Goal: Find specific page/section: Find specific page/section

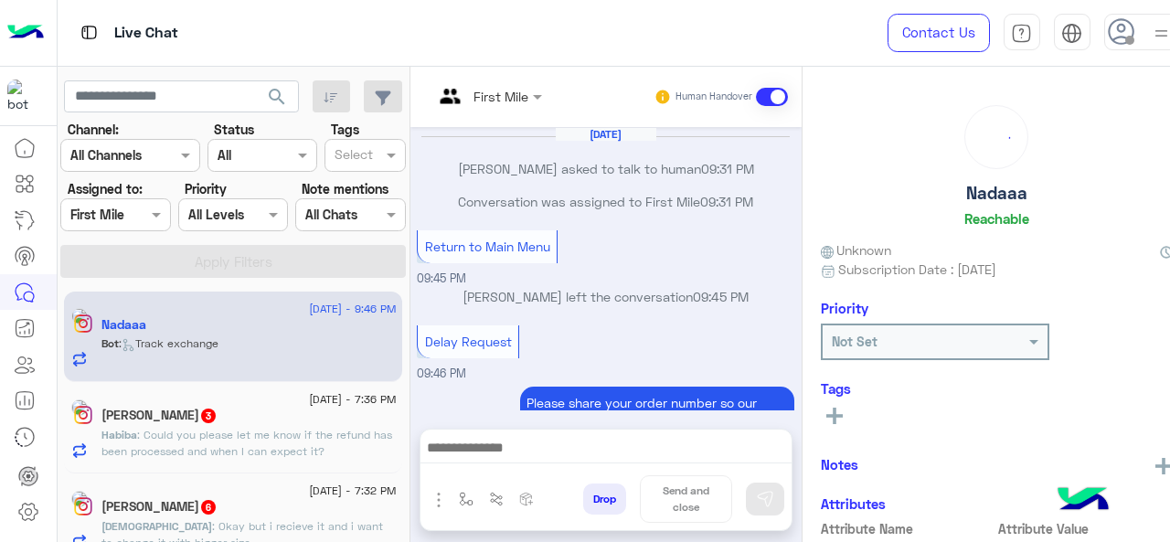
scroll to position [455, 0]
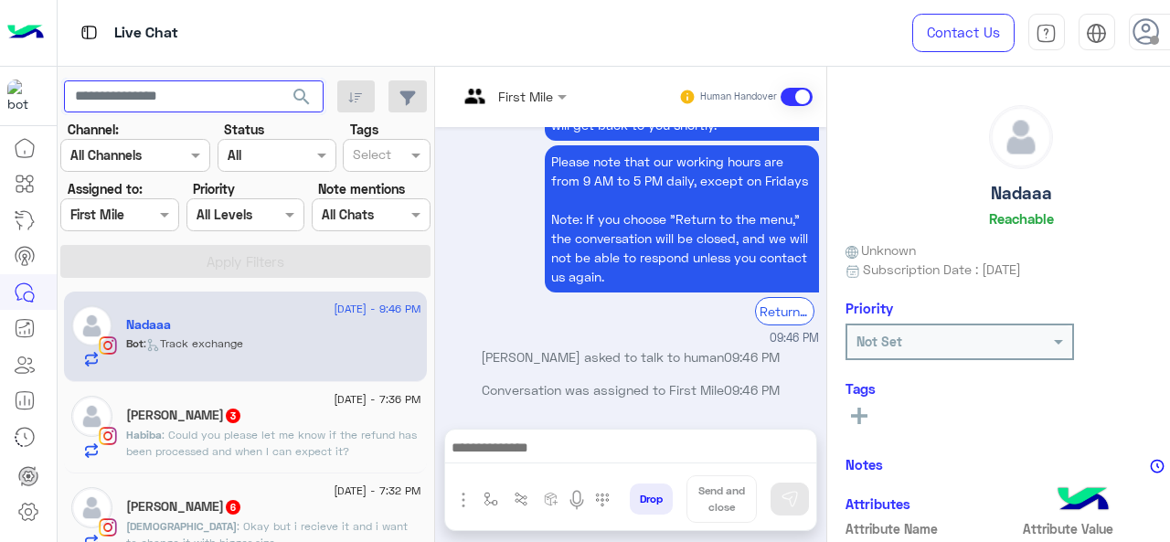
click at [147, 106] on input "text" at bounding box center [194, 96] width 260 height 33
type input "***"
click at [291, 92] on span "search" at bounding box center [302, 97] width 22 height 22
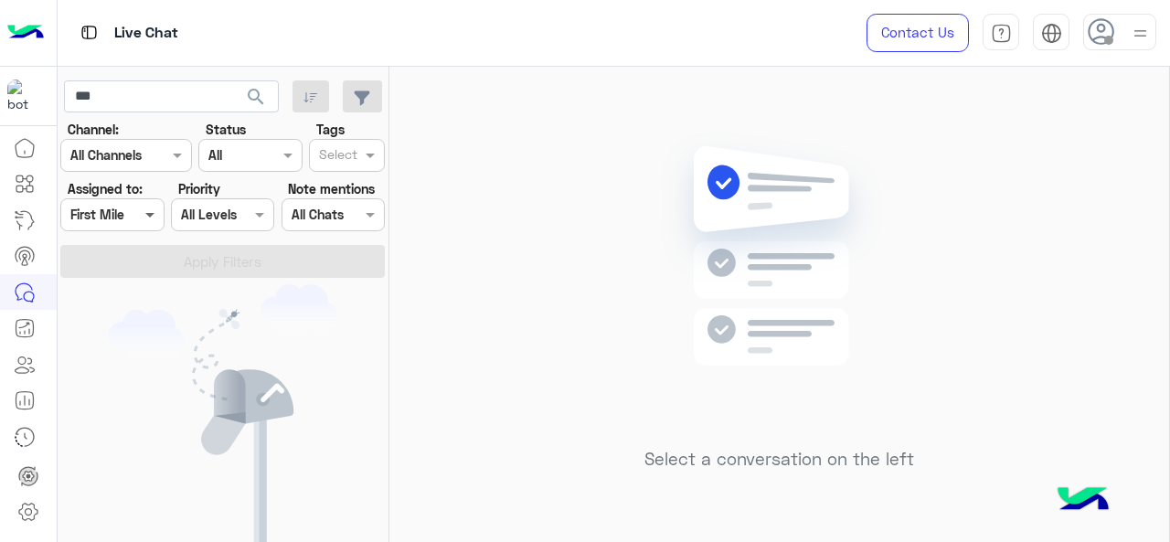
click at [141, 206] on span at bounding box center [152, 214] width 23 height 19
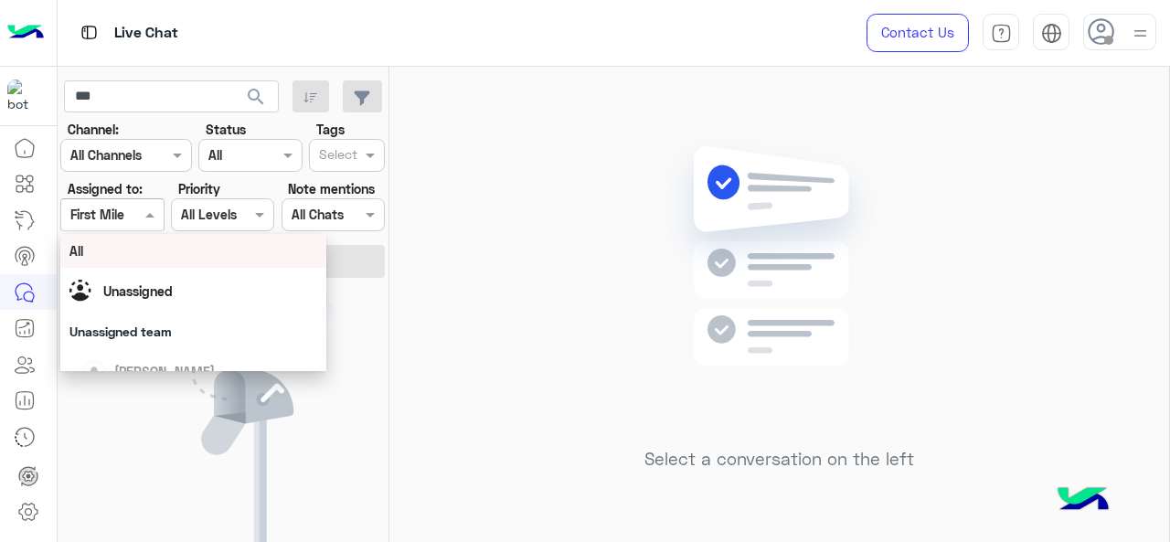
click at [139, 253] on div "All" at bounding box center [193, 250] width 249 height 19
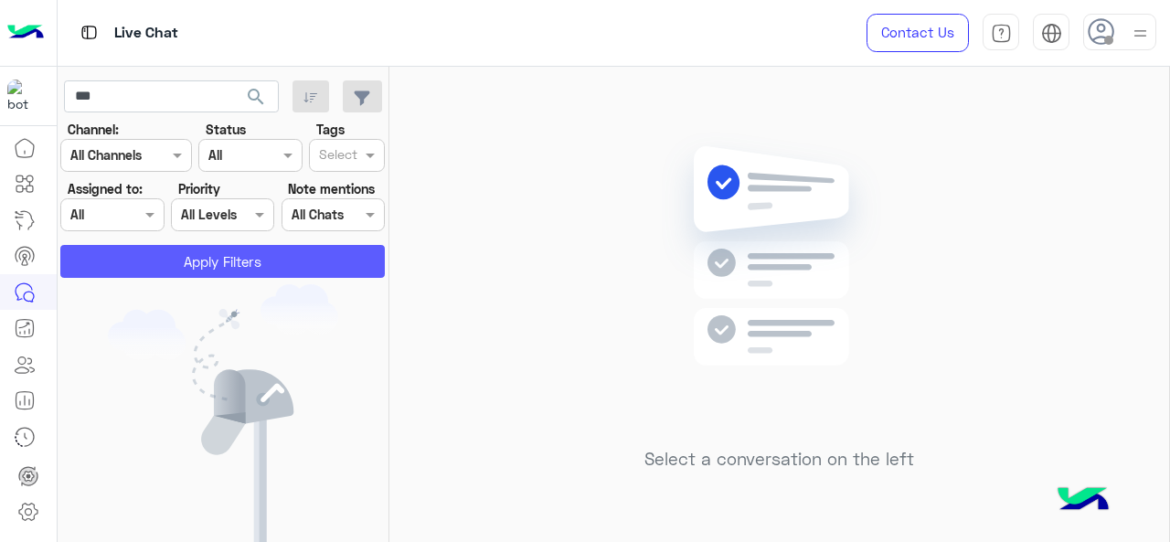
click at [145, 259] on button "Apply Filters" at bounding box center [222, 261] width 325 height 33
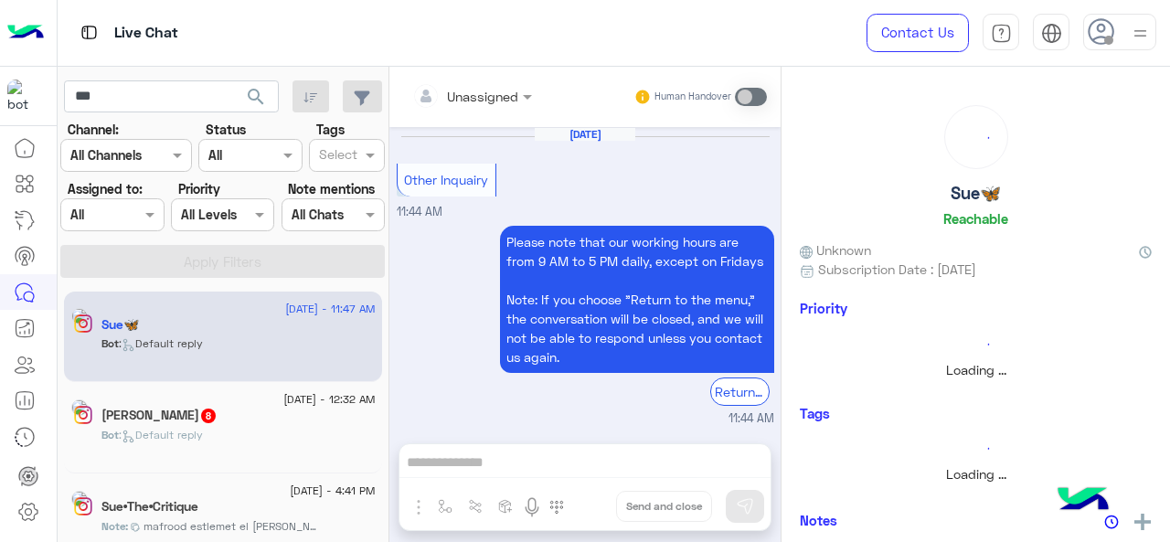
scroll to position [579, 0]
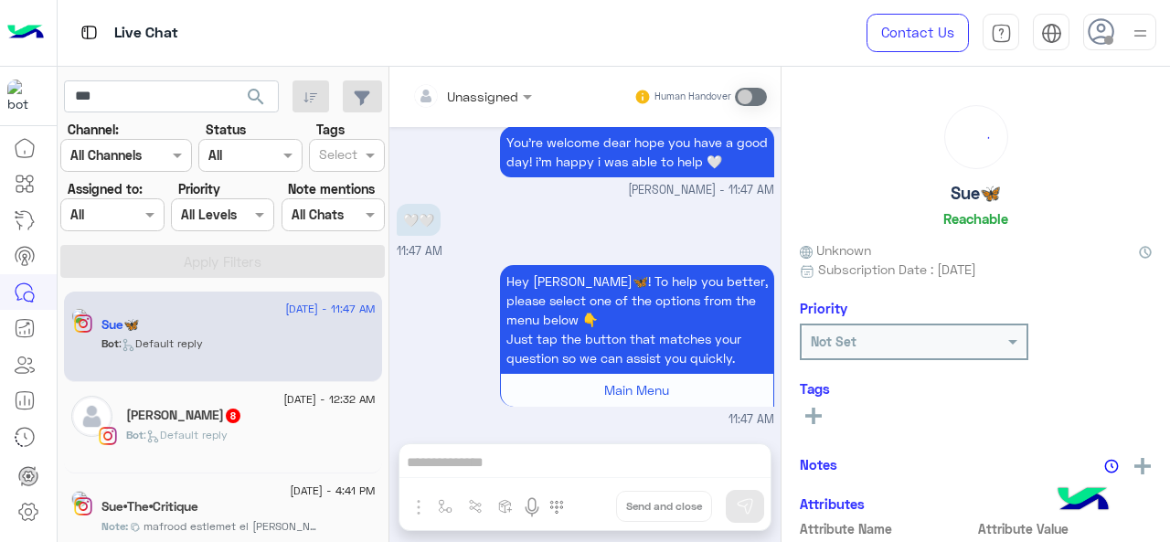
click at [261, 91] on span "search" at bounding box center [256, 97] width 22 height 22
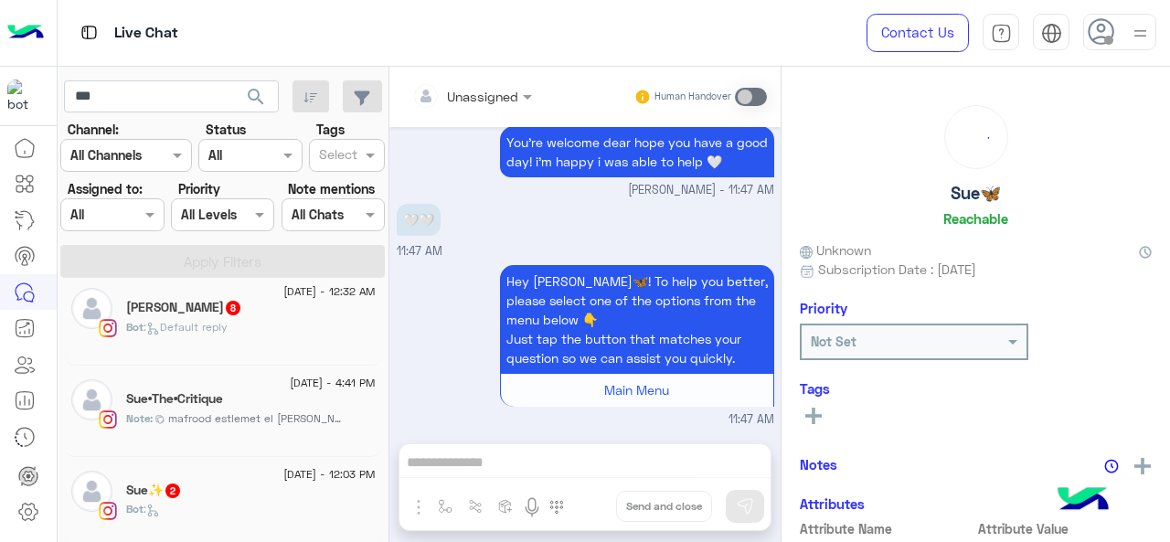
scroll to position [111, 0]
